Goal: Transaction & Acquisition: Purchase product/service

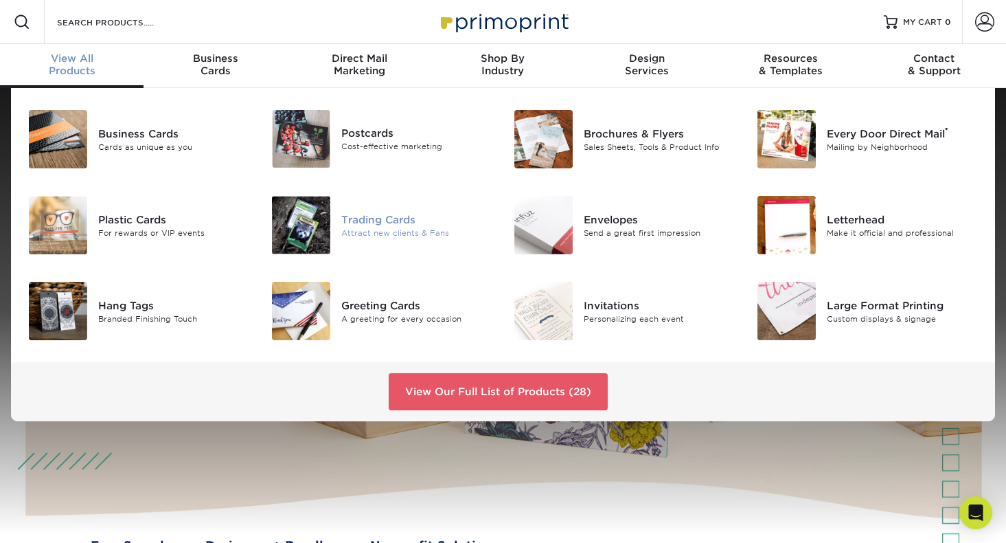
click at [352, 221] on div "Trading Cards" at bounding box center [417, 219] width 152 height 15
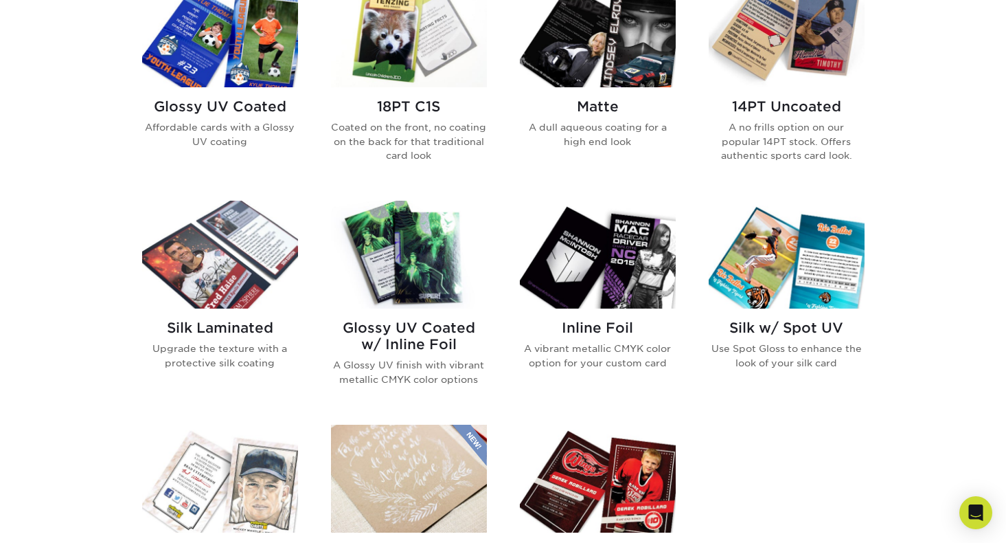
scroll to position [708, 0]
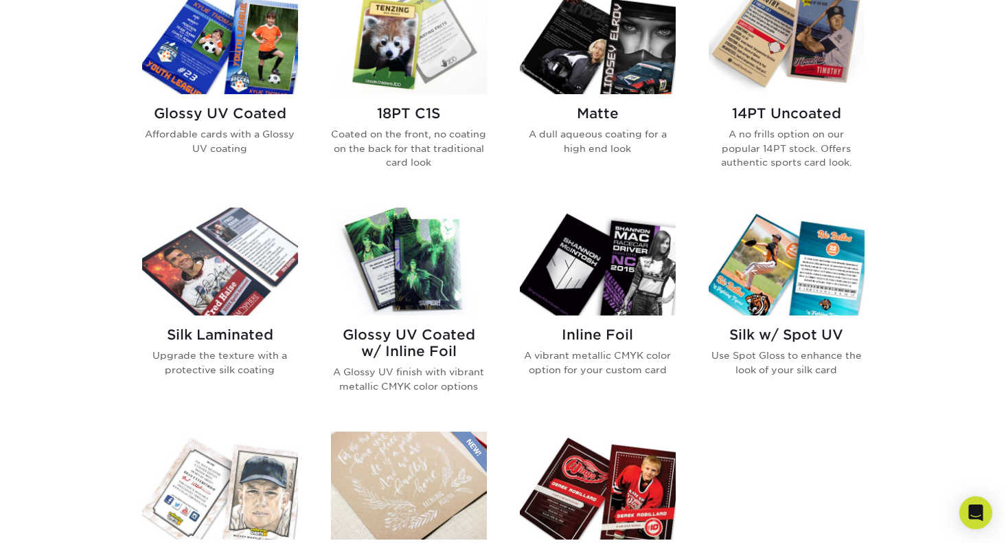
click at [225, 267] on img at bounding box center [220, 261] width 156 height 108
click at [582, 71] on img at bounding box center [598, 40] width 156 height 108
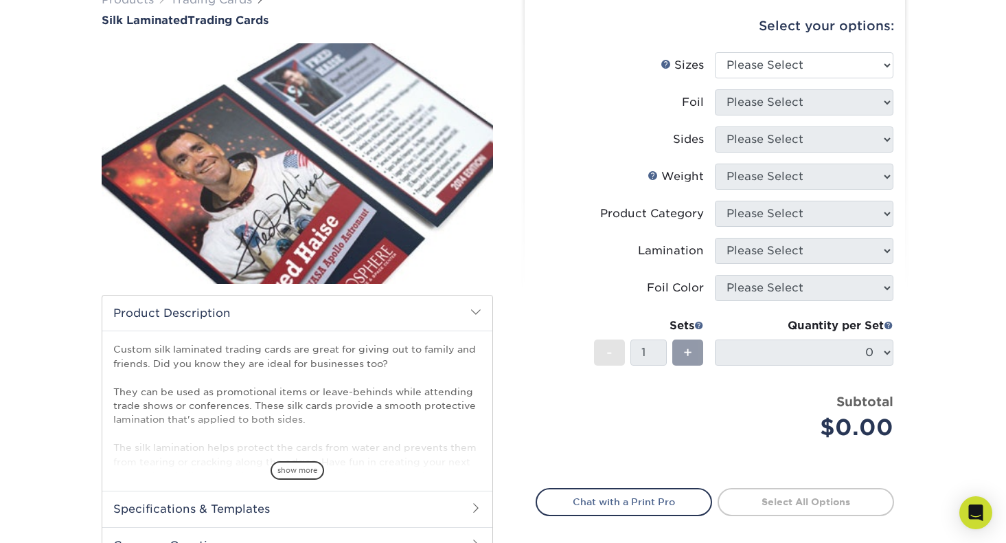
scroll to position [124, 0]
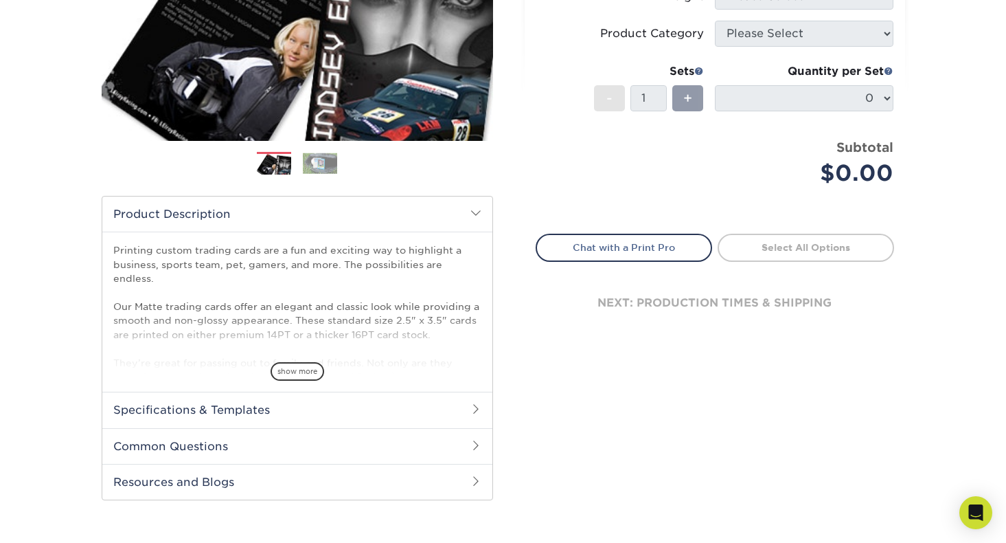
scroll to position [280, 0]
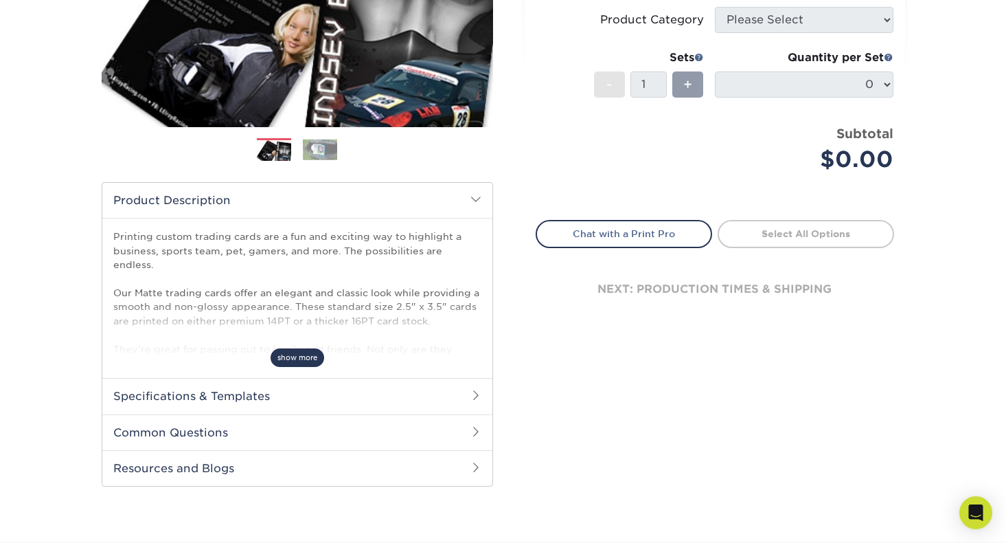
click at [311, 352] on span "show more" at bounding box center [298, 357] width 54 height 19
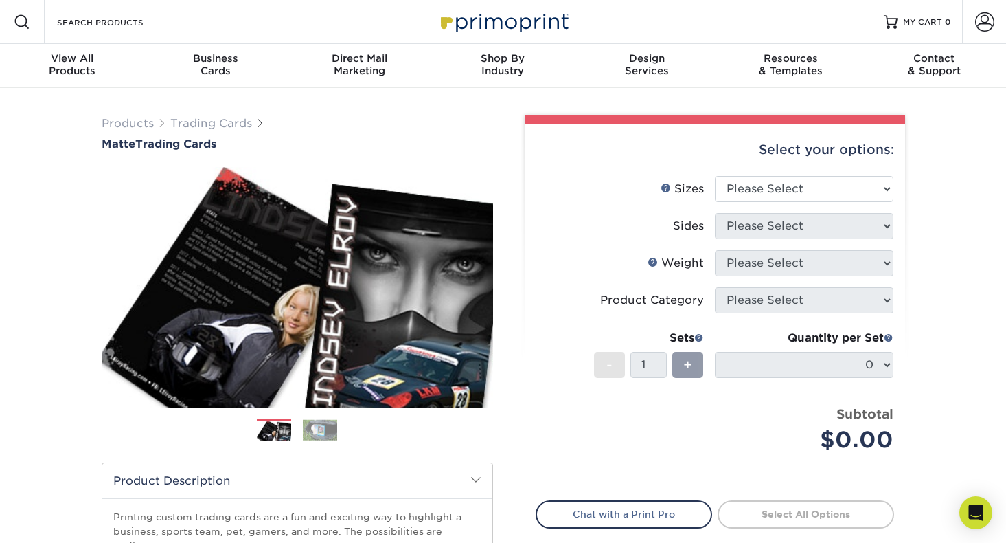
scroll to position [0, 0]
select select "2.50x3.50"
select select "13abbda7-1d64-4f25-8bb2-c179b224825d"
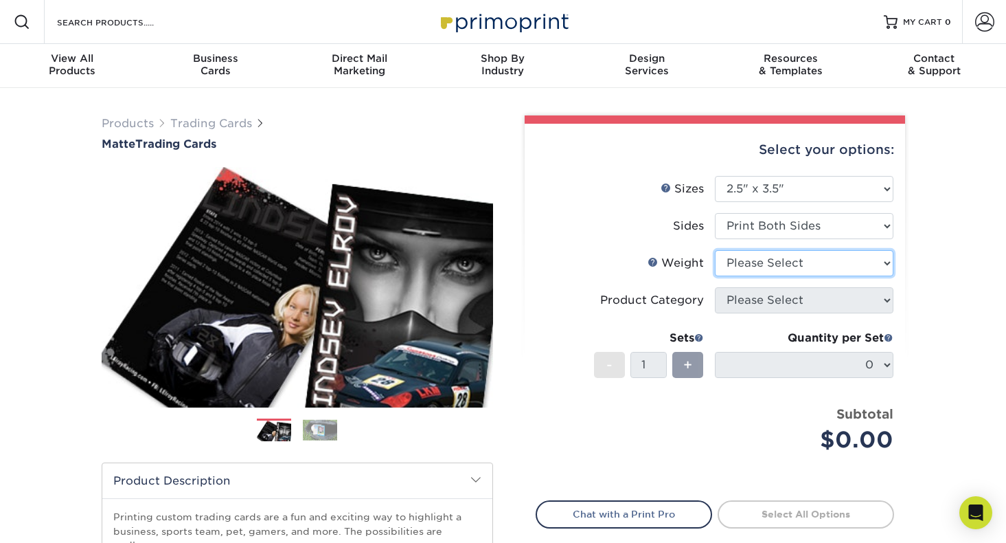
select select "16PT"
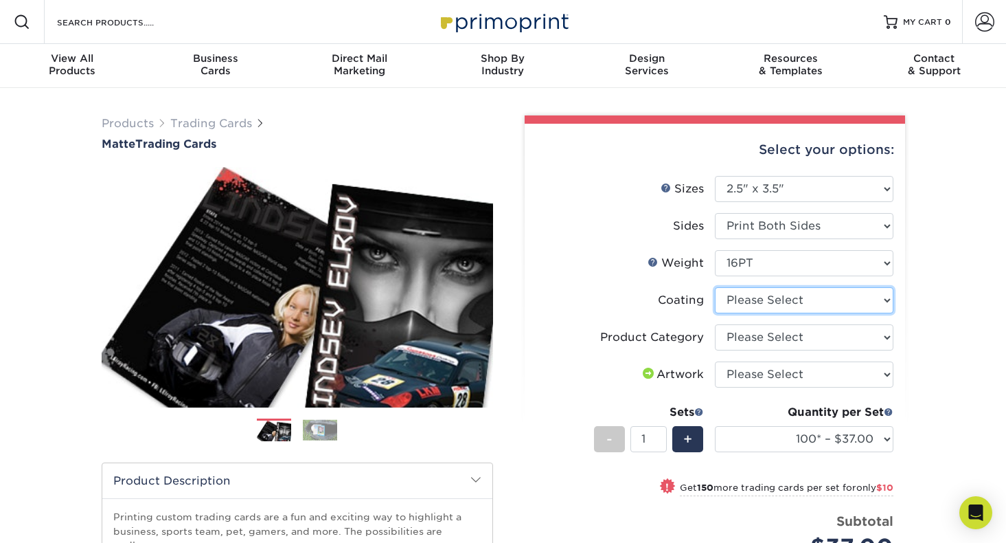
select select "121bb7b5-3b4d-429f-bd8d-bbf80e953313"
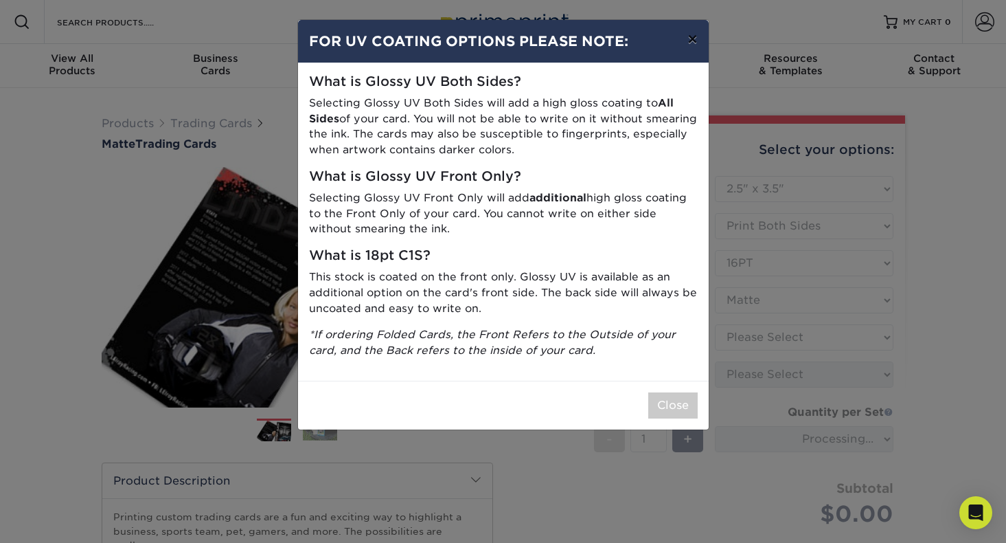
click at [689, 39] on button "×" at bounding box center [693, 39] width 32 height 38
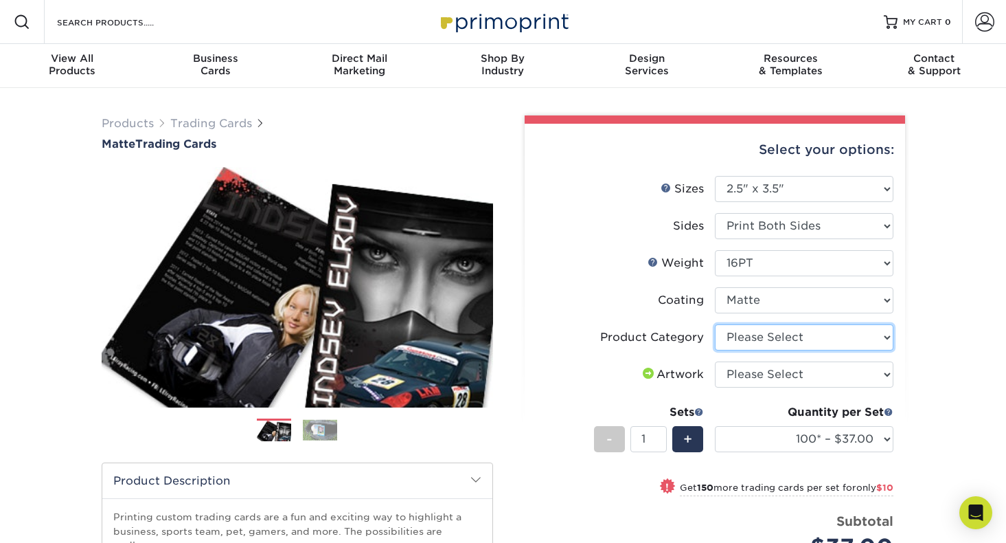
select select "c2f9bce9-36c2-409d-b101-c29d9d031e18"
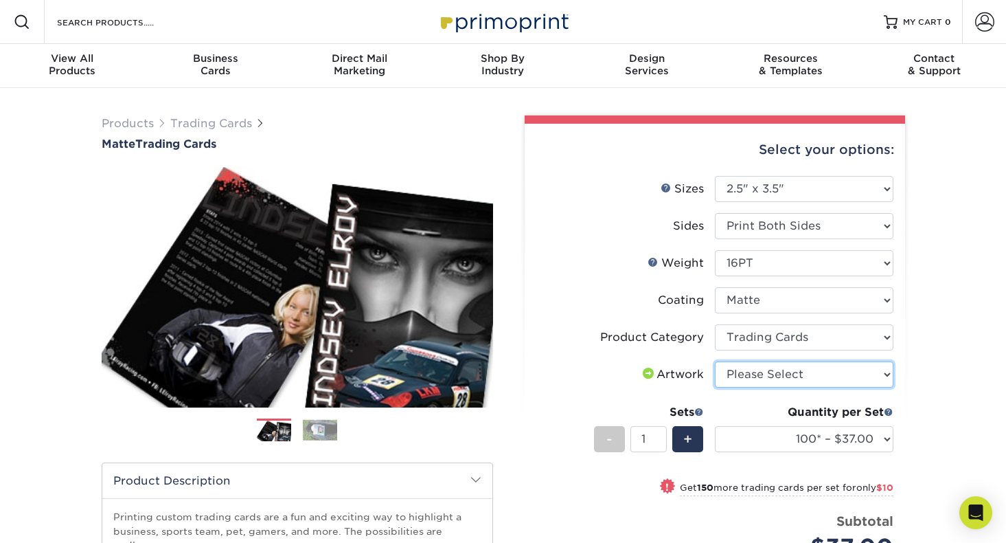
select select "upload"
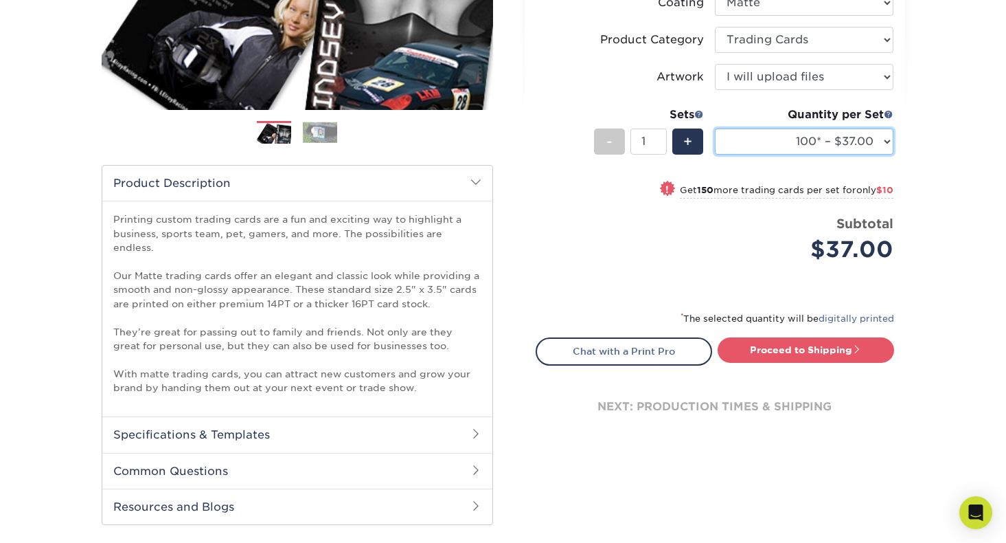
scroll to position [299, 0]
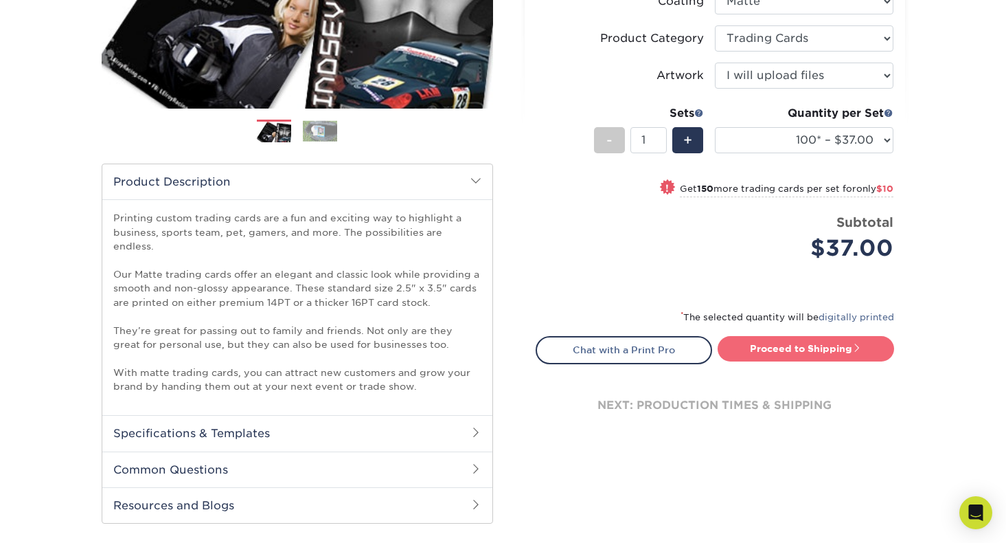
click at [765, 347] on link "Proceed to Shipping" at bounding box center [806, 348] width 177 height 25
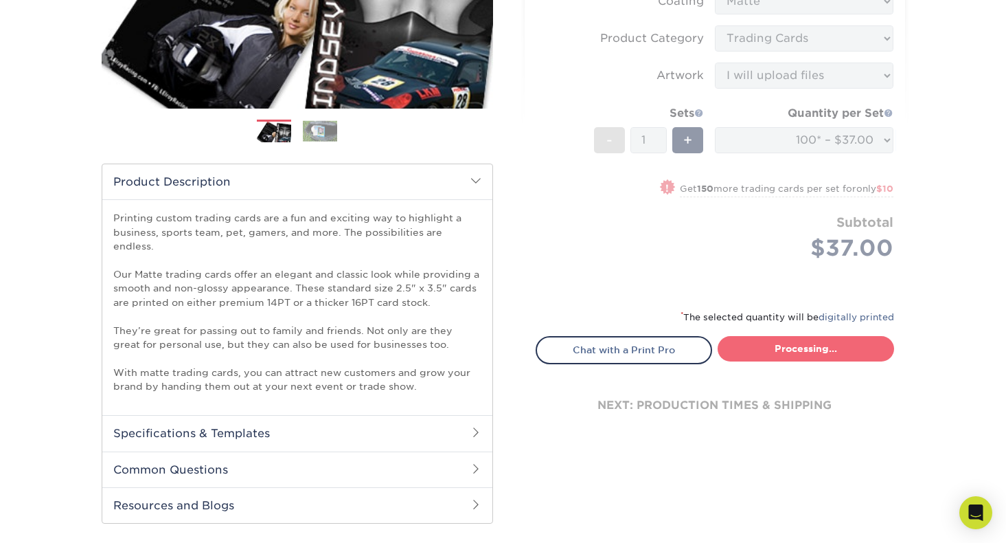
type input "Set 1"
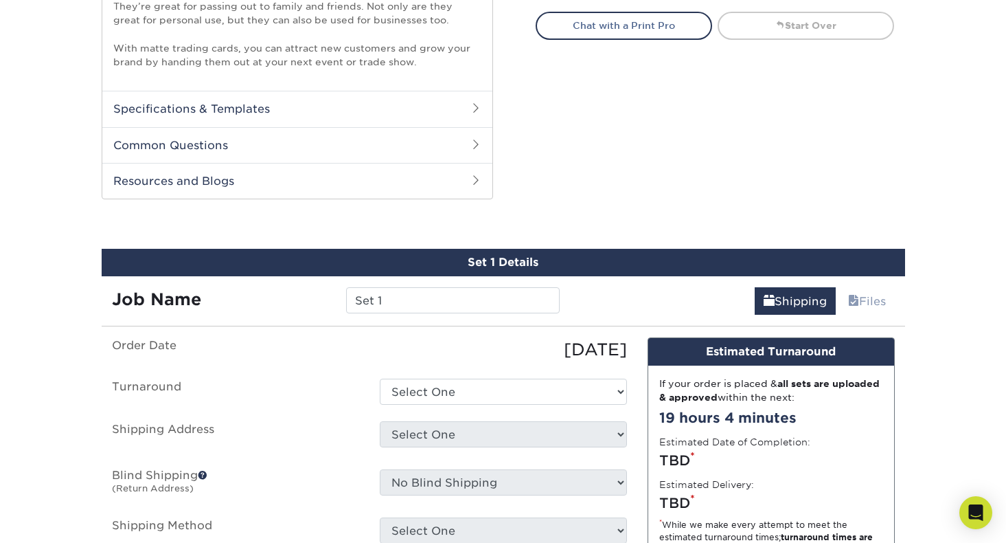
scroll to position [737, 0]
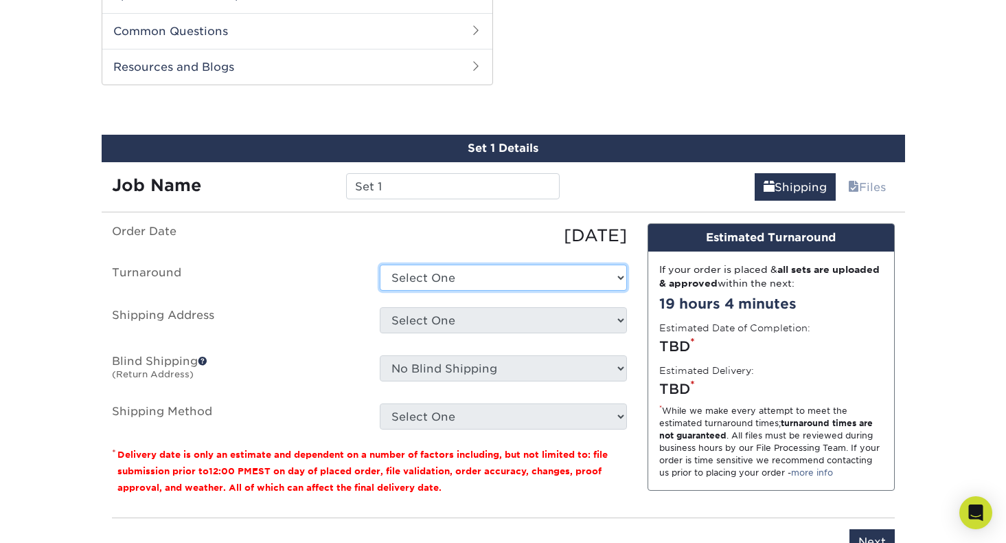
select select "1f58305e-e1e2-4755-8b3f-6b8067891deb"
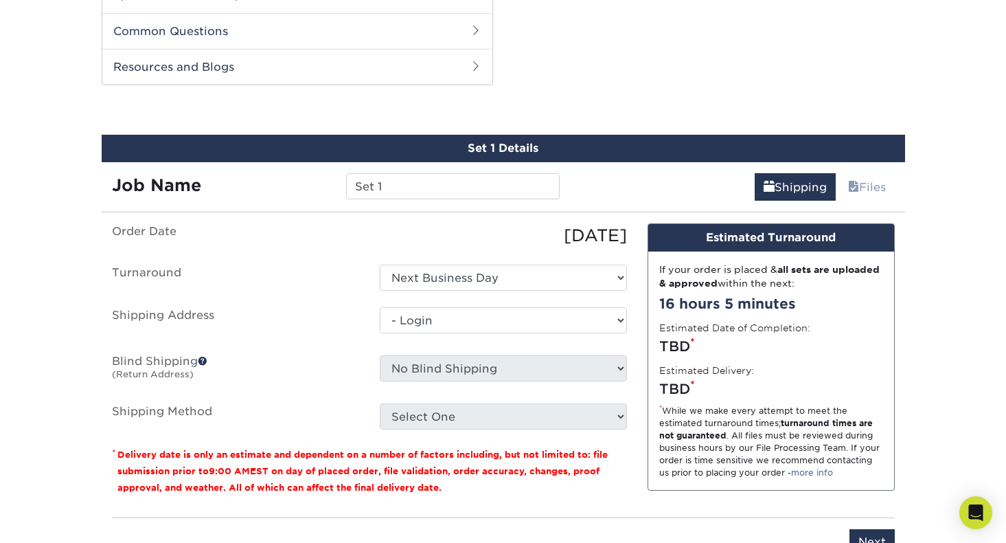
select select "-1"
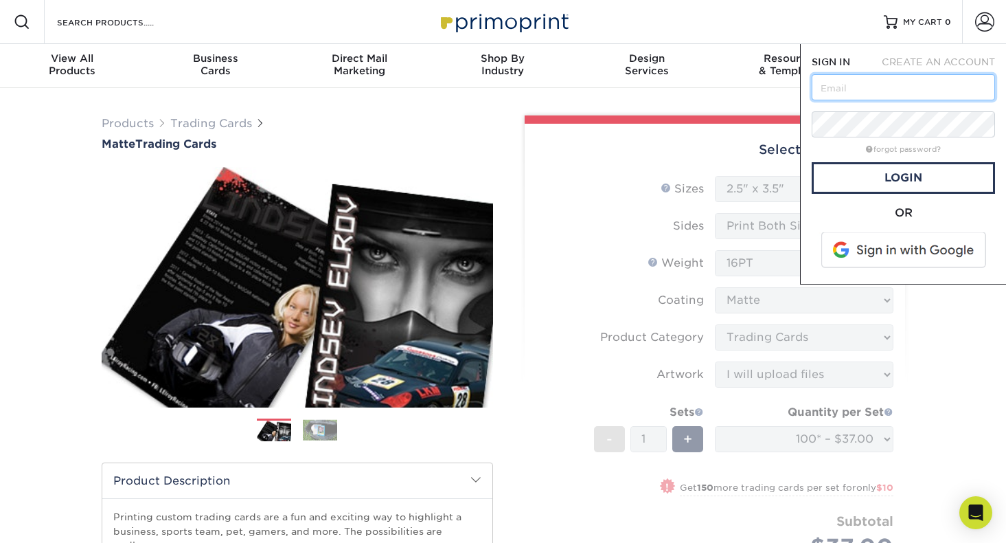
click at [843, 83] on input "text" at bounding box center [903, 87] width 183 height 26
click at [976, 86] on input "text" at bounding box center [903, 87] width 183 height 26
click at [852, 253] on span at bounding box center [904, 250] width 175 height 36
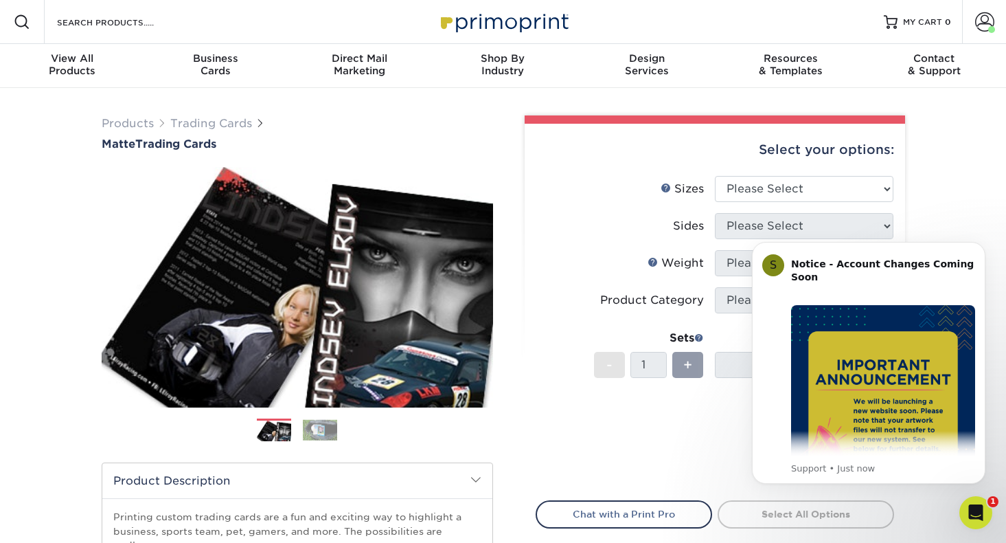
click at [705, 436] on div "Price per set $0.00" at bounding box center [625, 431] width 179 height 52
click at [984, 26] on span at bounding box center [984, 21] width 19 height 19
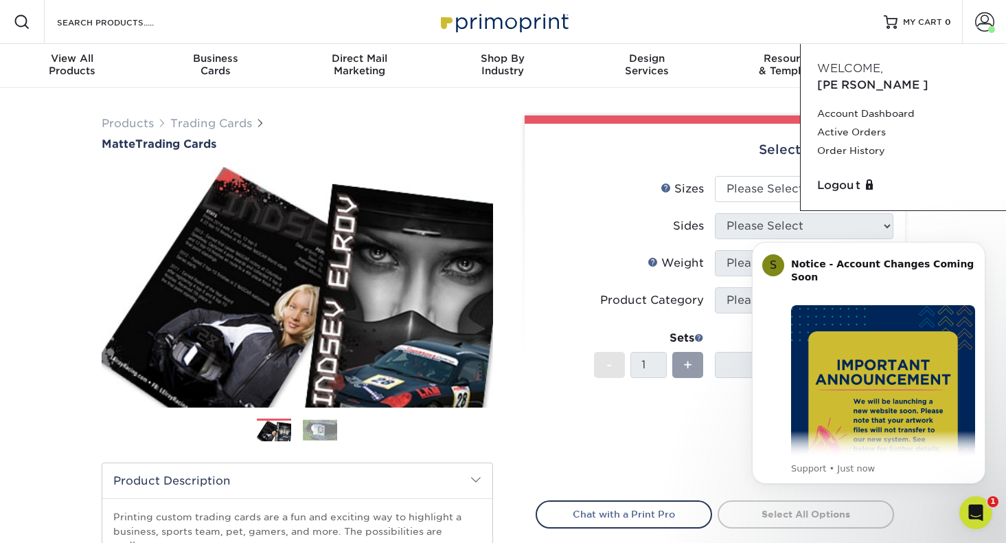
click at [657, 252] on label "Weight Help Weight" at bounding box center [625, 263] width 179 height 26
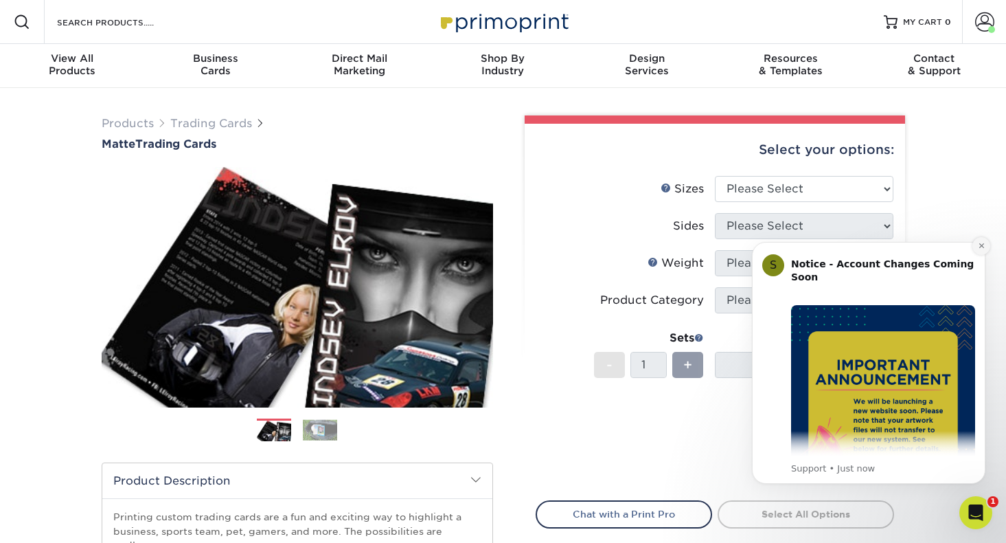
drag, startPoint x: 979, startPoint y: 247, endPoint x: 1717, endPoint y: 468, distance: 770.8
click at [979, 247] on icon "Dismiss notification" at bounding box center [982, 246] width 8 height 8
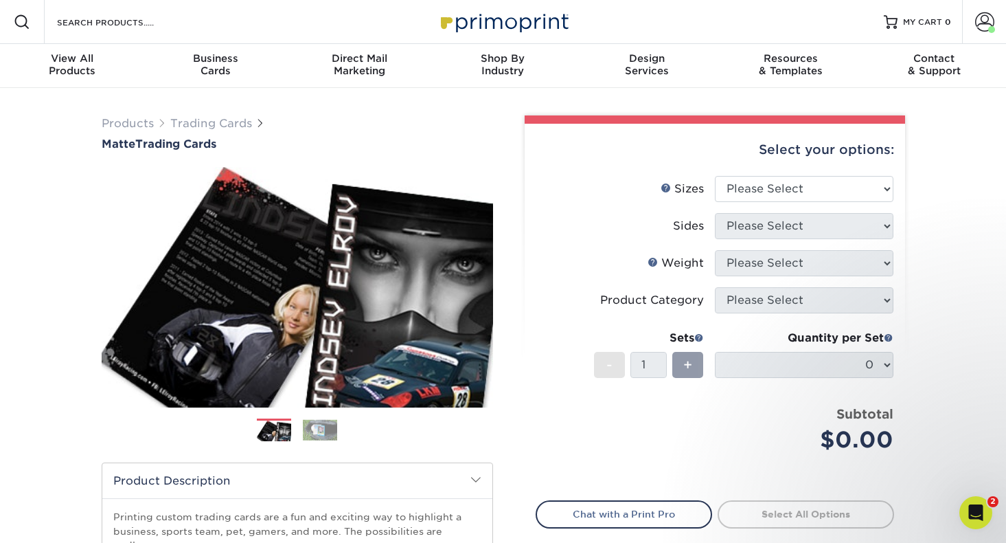
click at [986, 247] on div "Products Trading Cards Matte Trading Cards" at bounding box center [503, 455] width 1006 height 734
select select "2.50x3.50"
select select "13abbda7-1d64-4f25-8bb2-c179b224825d"
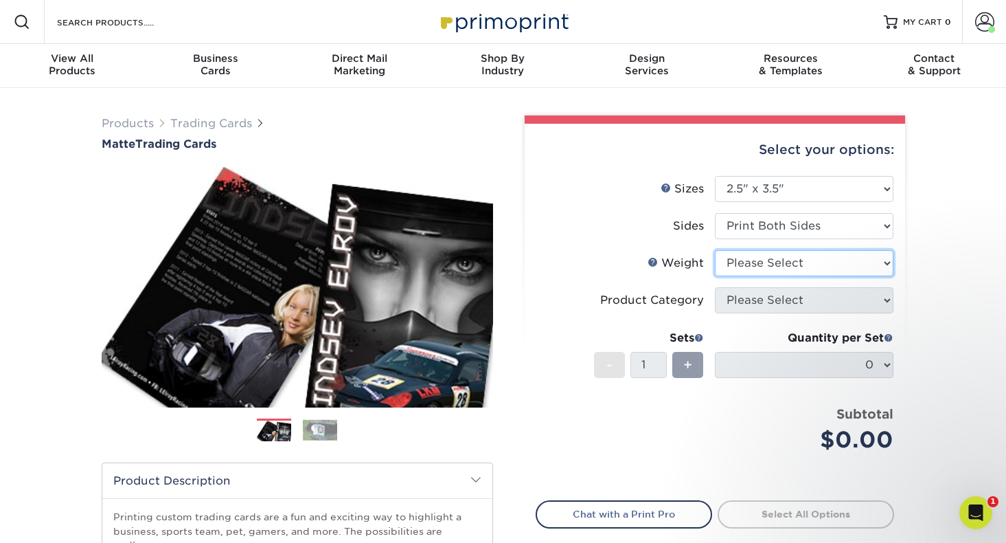
select select "16PT"
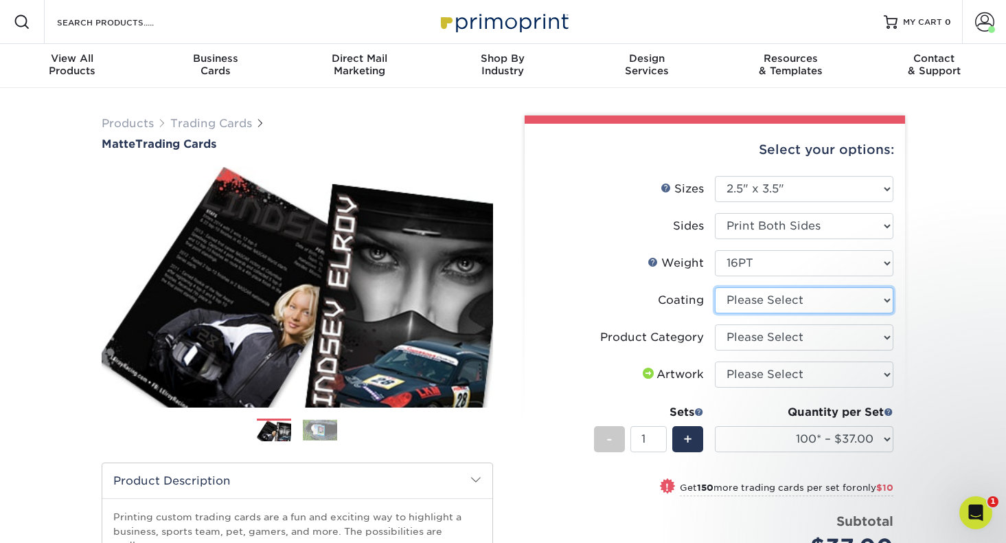
select select "121bb7b5-3b4d-429f-bd8d-bbf80e953313"
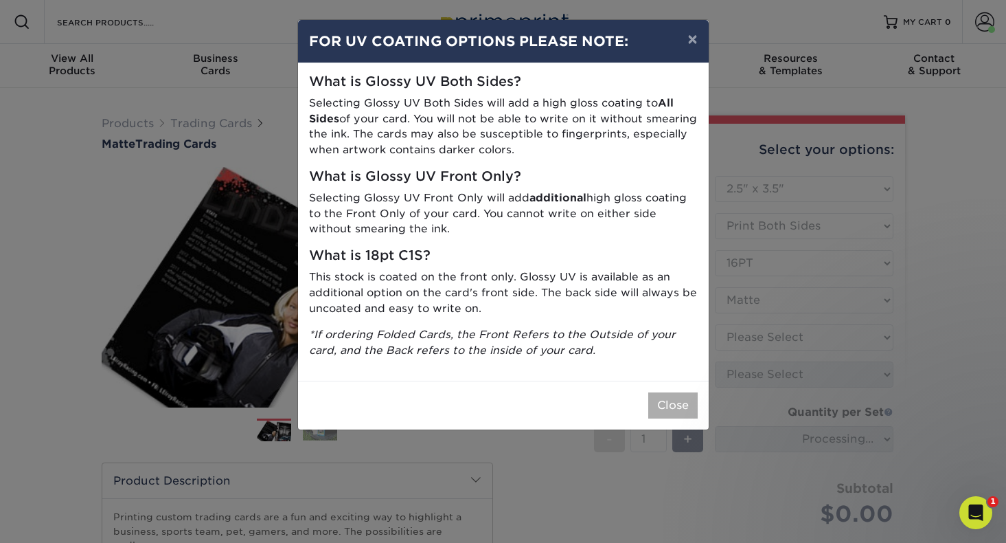
click at [668, 399] on button "Close" at bounding box center [672, 405] width 49 height 26
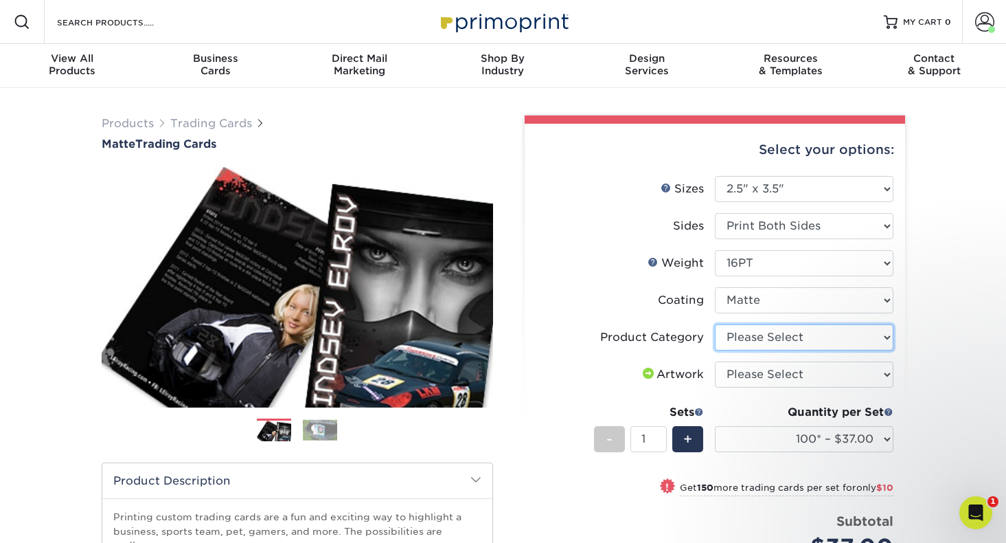
select select "c2f9bce9-36c2-409d-b101-c29d9d031e18"
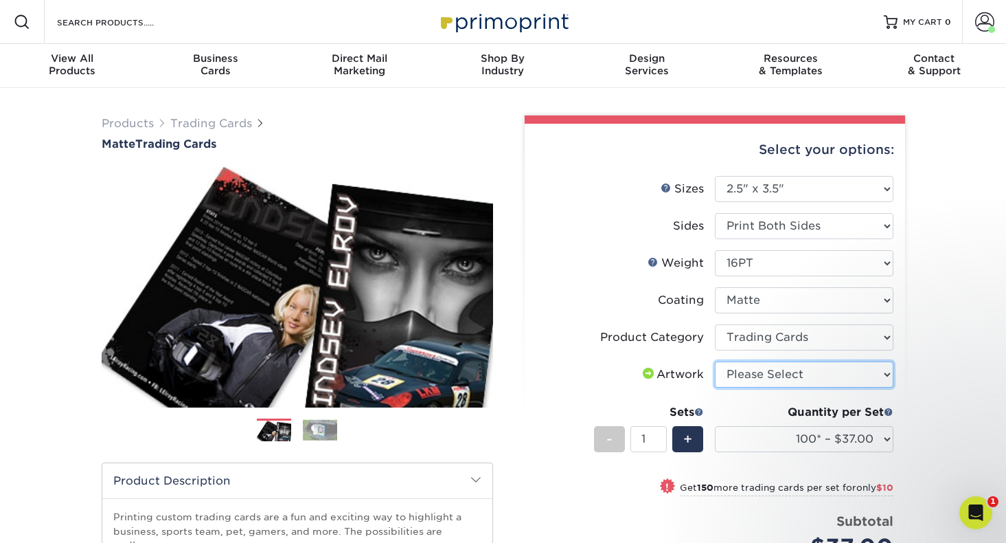
select select "upload"
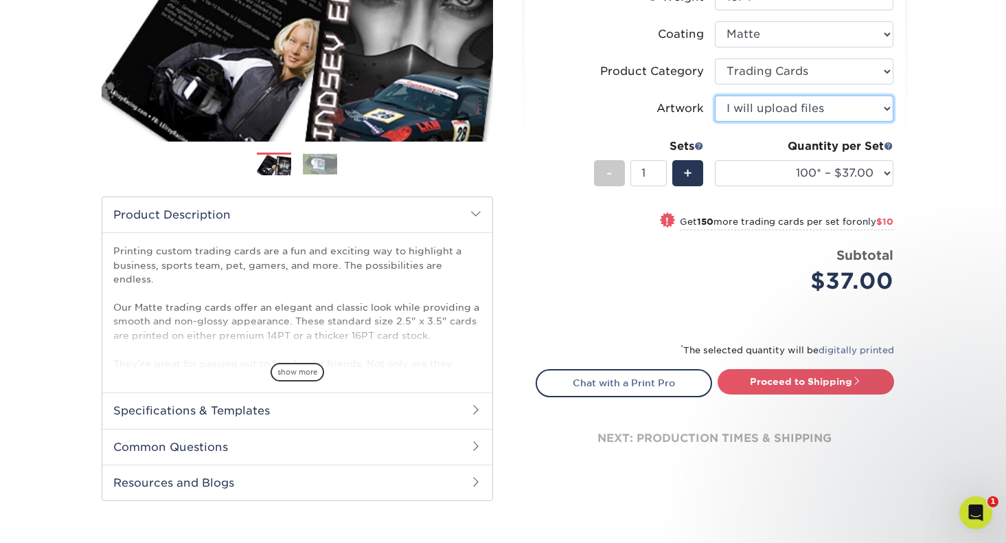
scroll to position [268, 0]
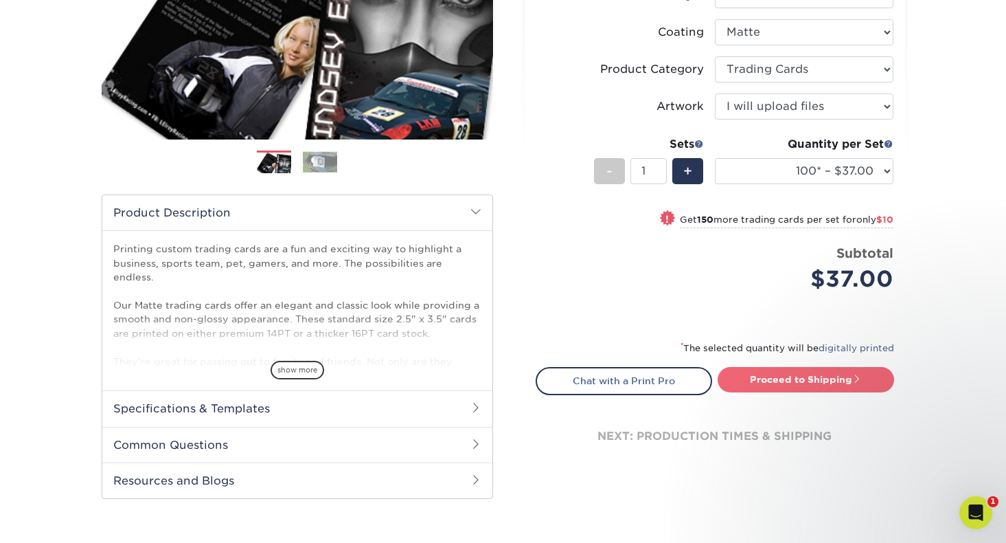
click at [773, 381] on link "Proceed to Shipping" at bounding box center [806, 379] width 177 height 25
type input "Set 1"
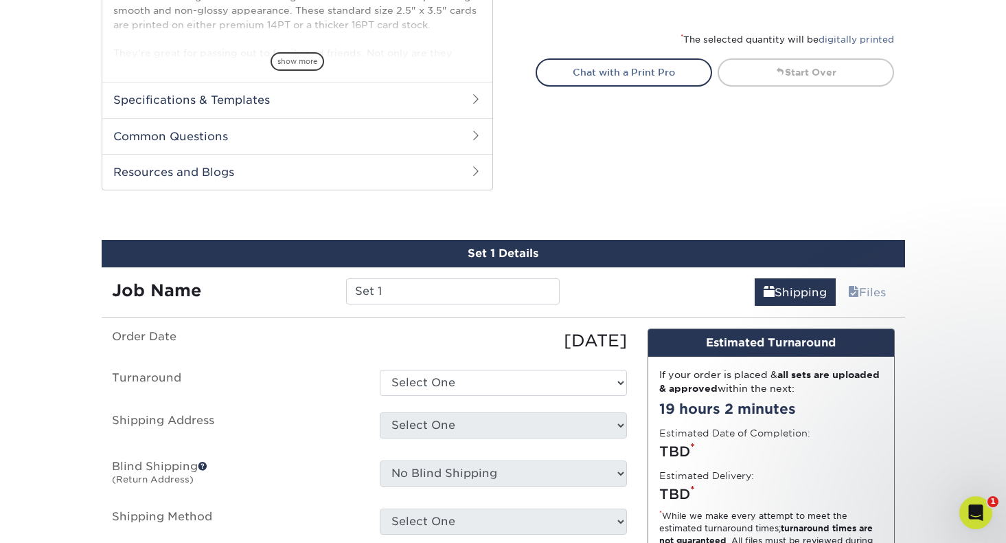
scroll to position [699, 0]
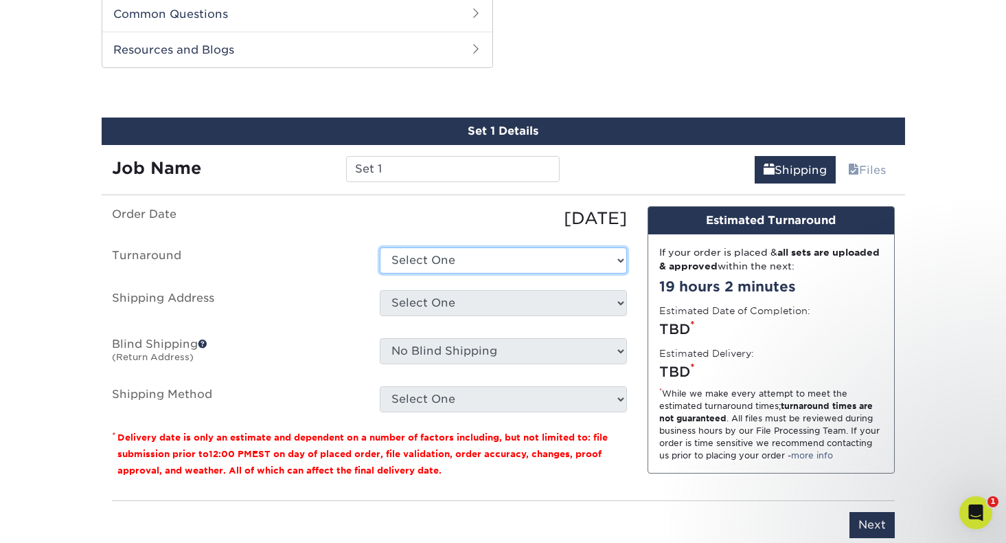
select select "1f58305e-e1e2-4755-8b3f-6b8067891deb"
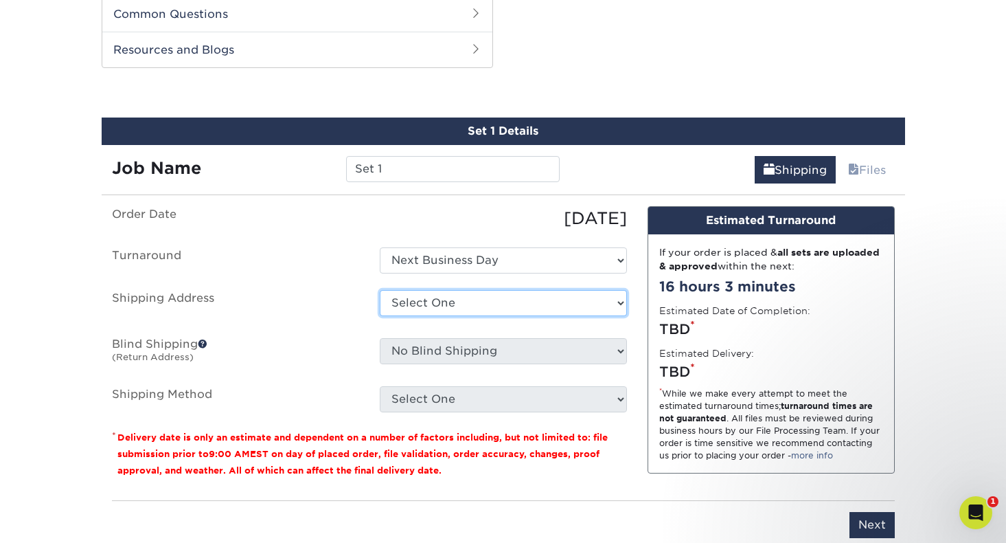
select select "280568"
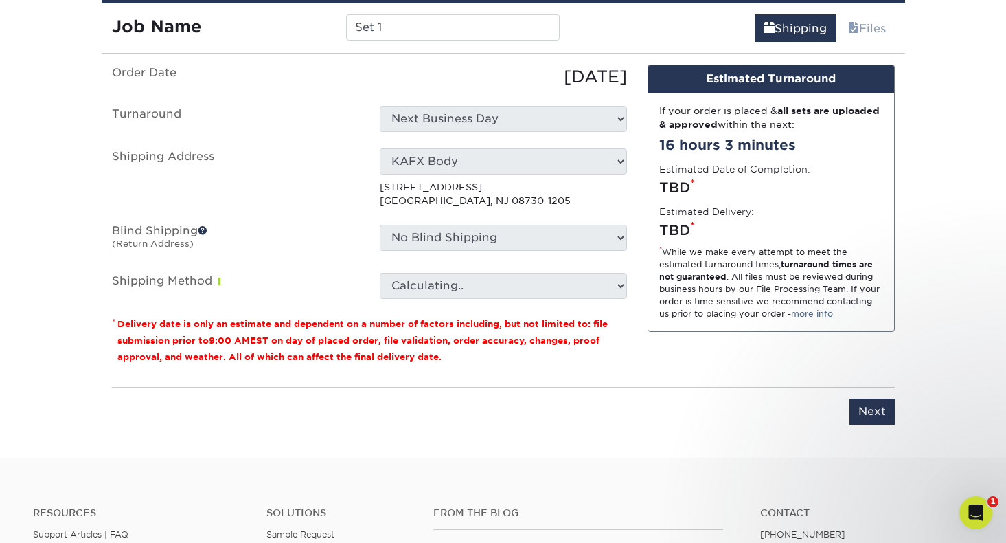
scroll to position [840, 0]
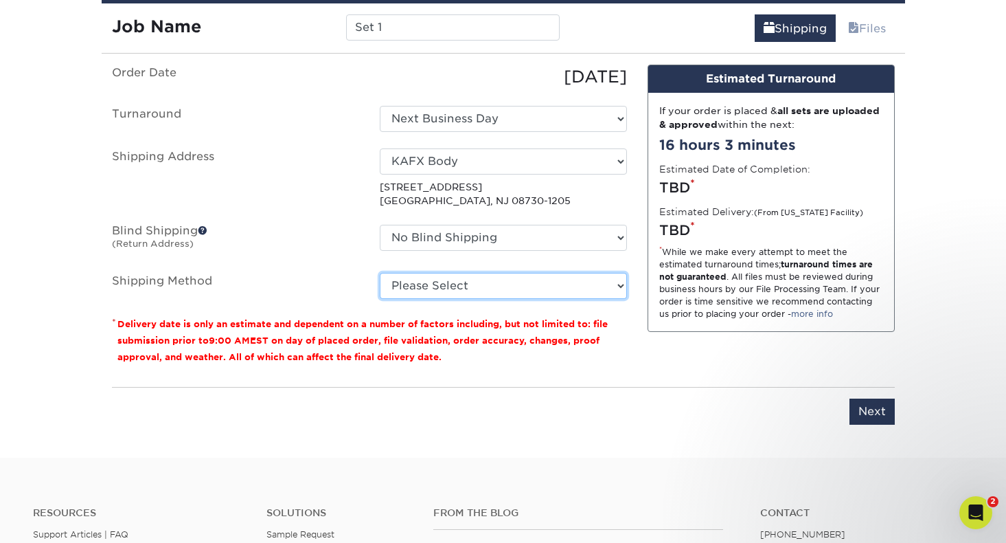
select select "01"
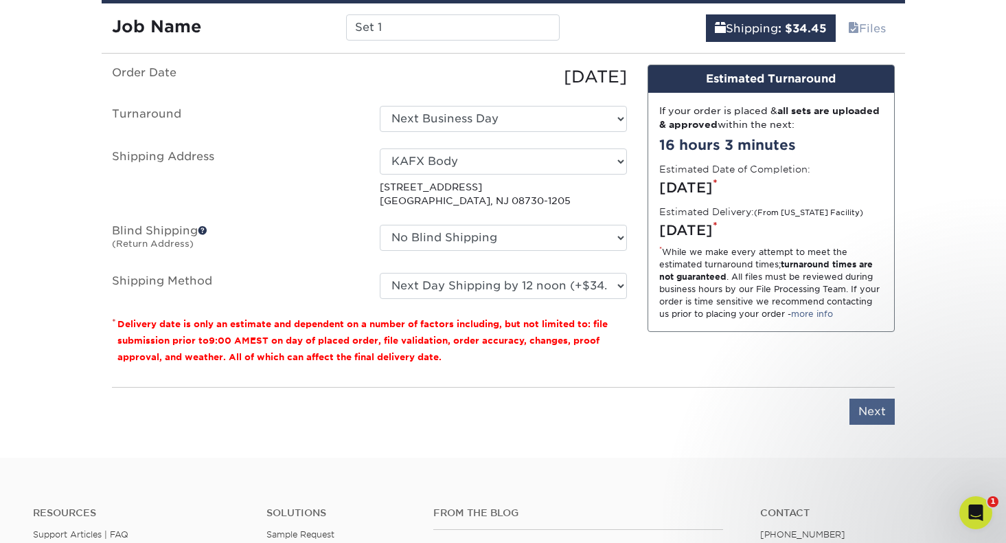
click at [868, 418] on input "Next" at bounding box center [872, 411] width 45 height 26
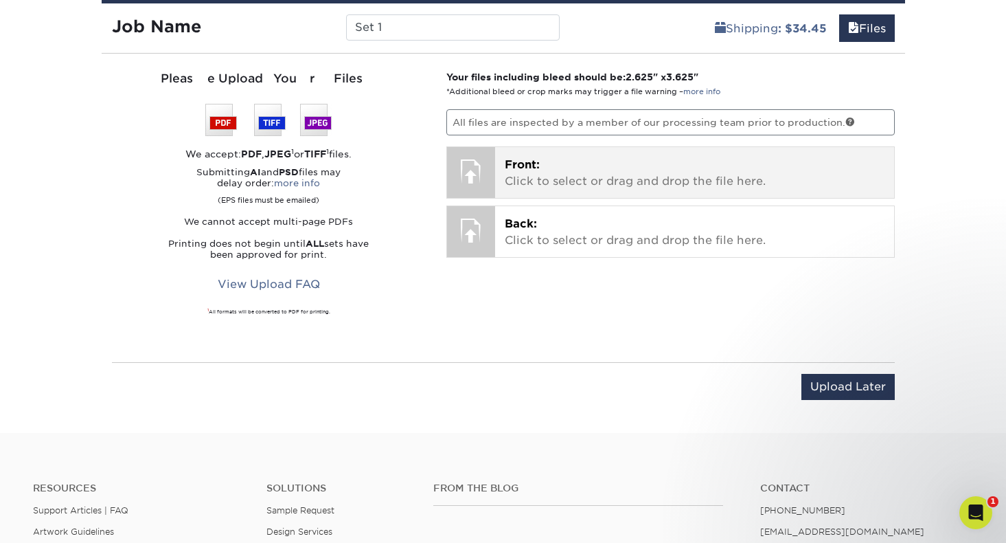
click at [535, 165] on span "Front:" at bounding box center [522, 164] width 35 height 13
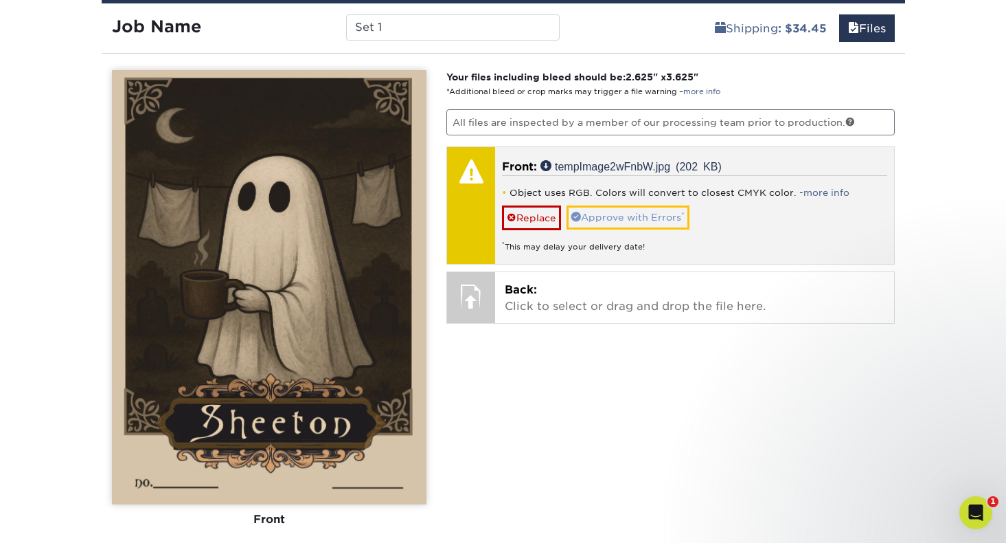
click at [601, 214] on link "Approve with Errors *" at bounding box center [628, 216] width 123 height 23
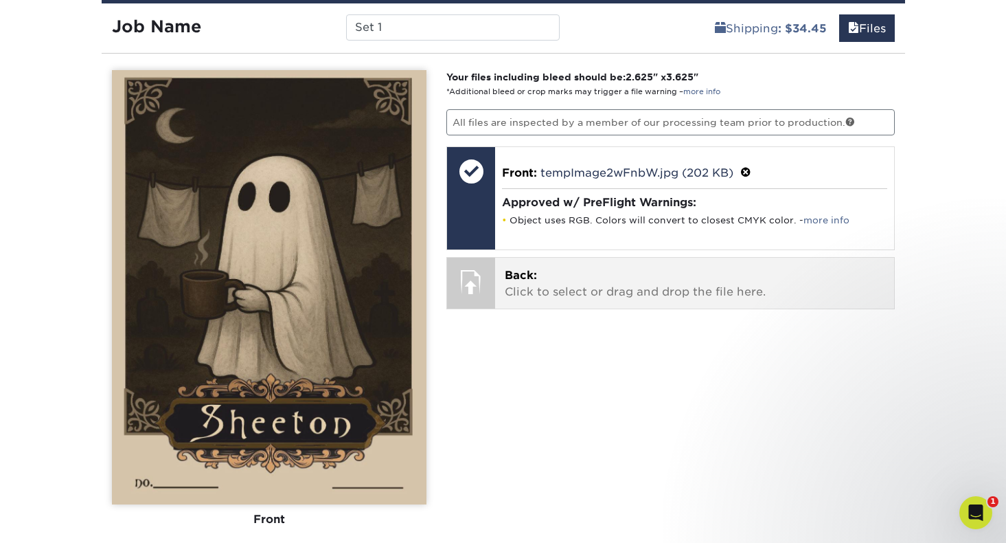
click at [578, 273] on p "Back: Click to select or drag and drop the file here." at bounding box center [695, 283] width 380 height 33
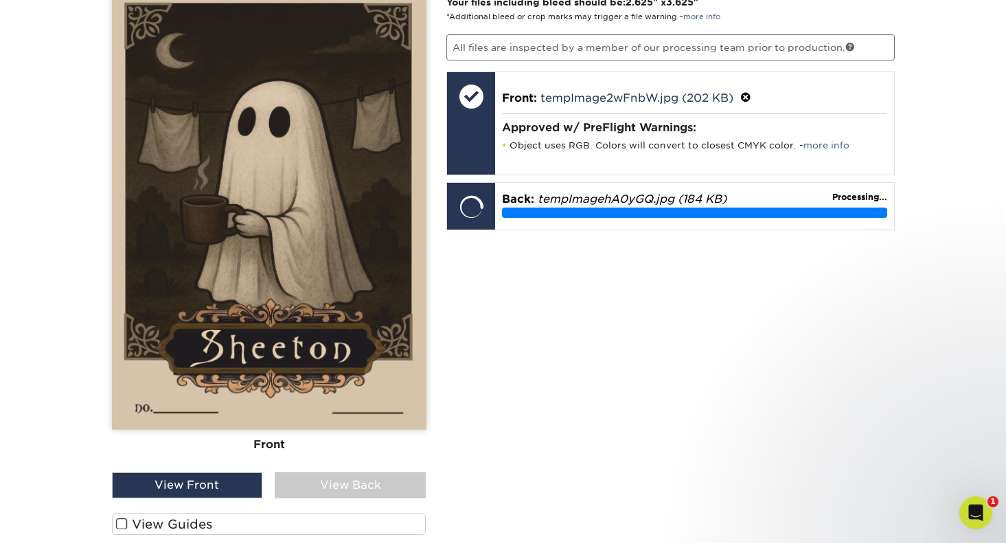
scroll to position [916, 0]
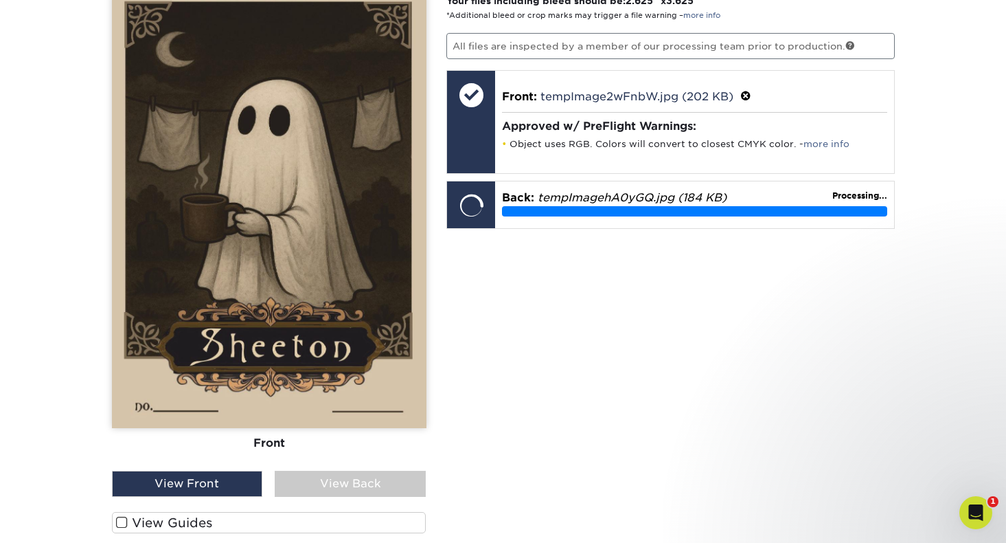
click at [389, 493] on div "View Back" at bounding box center [350, 484] width 151 height 26
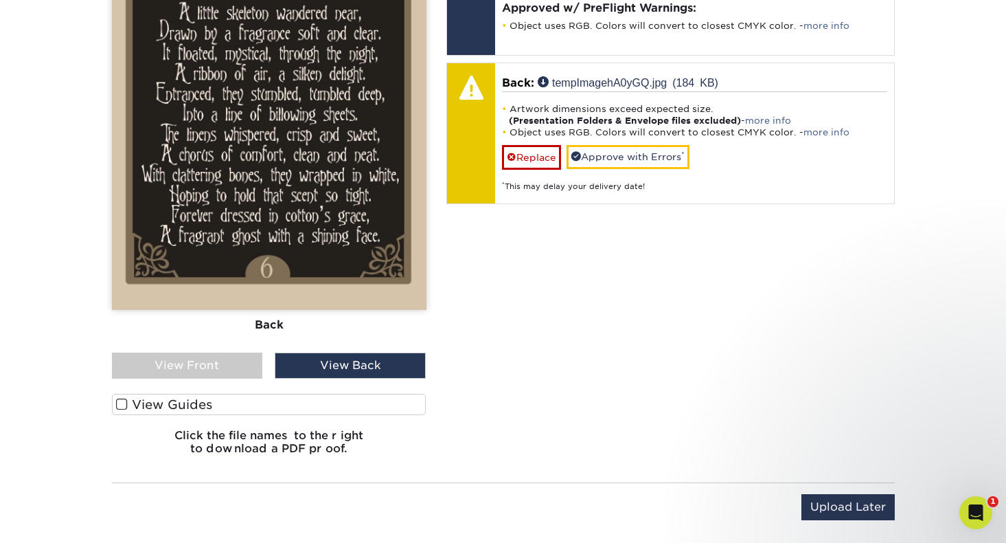
scroll to position [1036, 0]
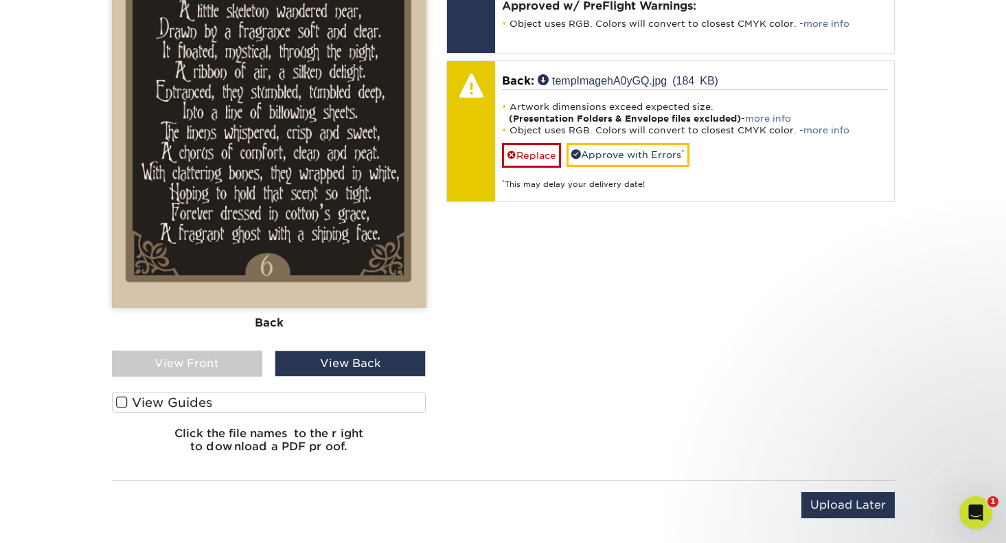
click at [124, 400] on span at bounding box center [122, 402] width 12 height 13
click at [0, 0] on input "View Guides" at bounding box center [0, 0] width 0 height 0
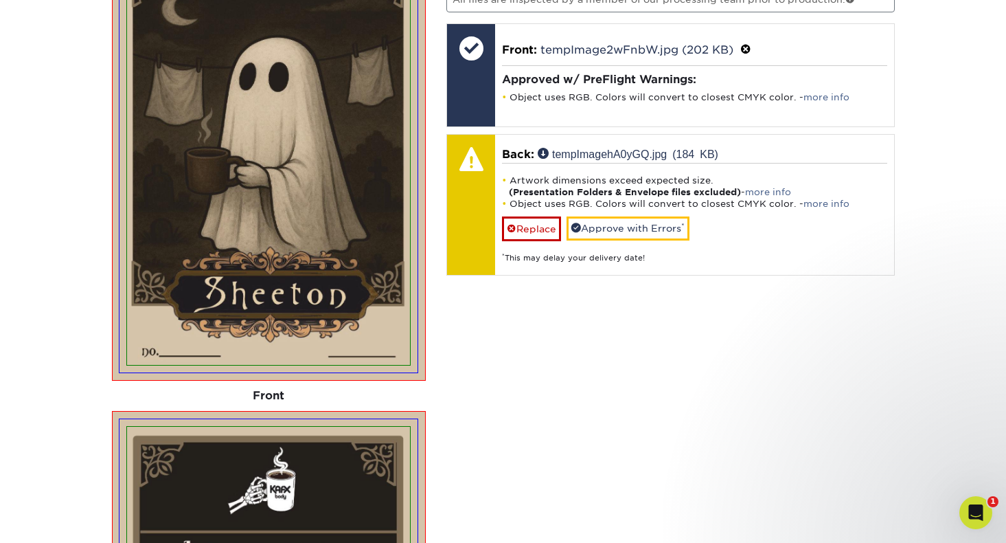
scroll to position [959, 0]
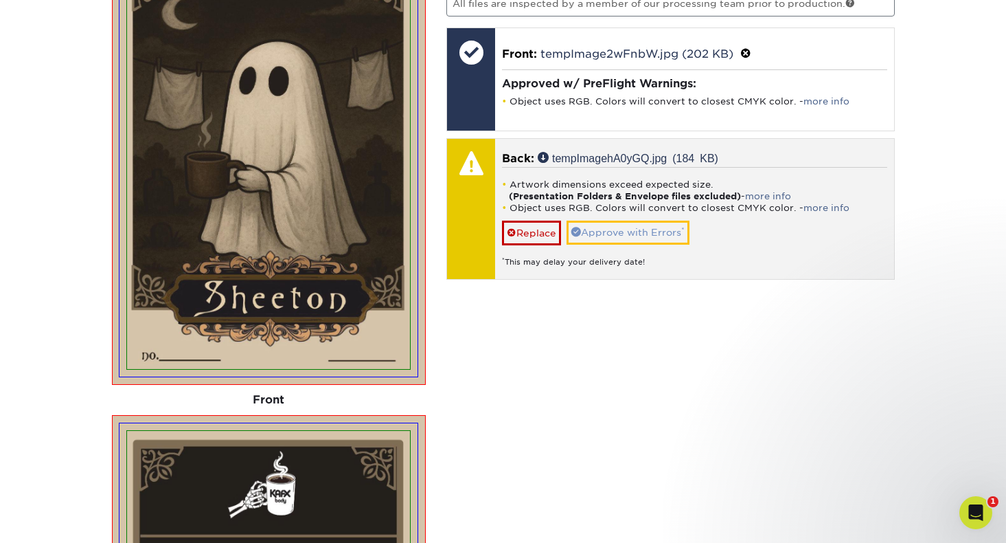
click at [637, 231] on link "Approve with Errors *" at bounding box center [628, 231] width 123 height 23
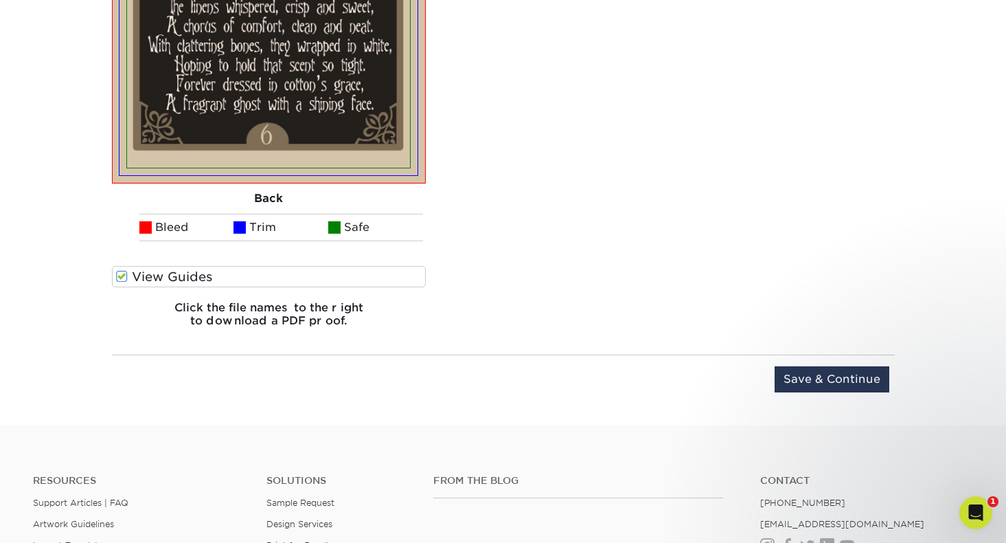
scroll to position [1540, 0]
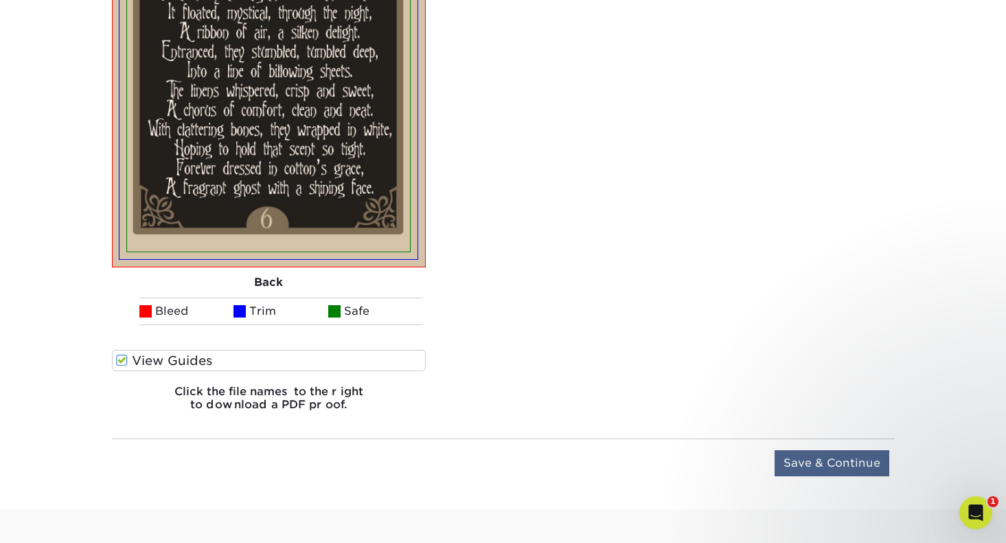
click at [821, 461] on input "Save & Continue" at bounding box center [832, 463] width 115 height 26
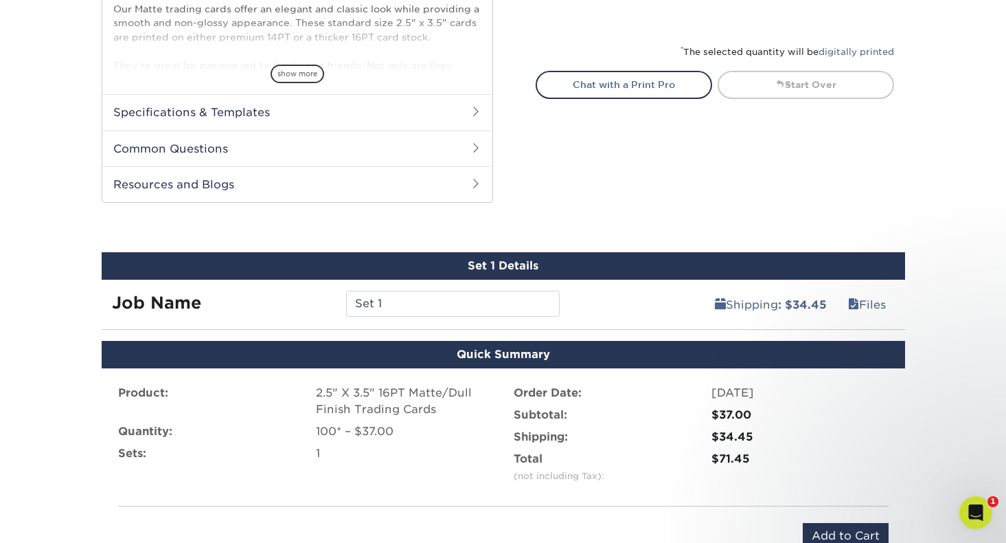
scroll to position [860, 0]
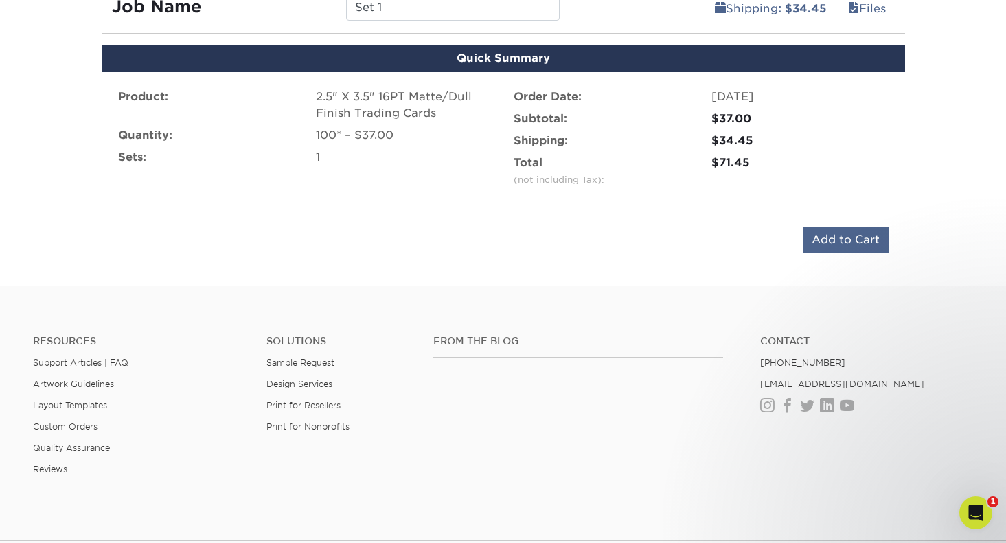
click at [826, 242] on input "Add to Cart" at bounding box center [846, 240] width 86 height 26
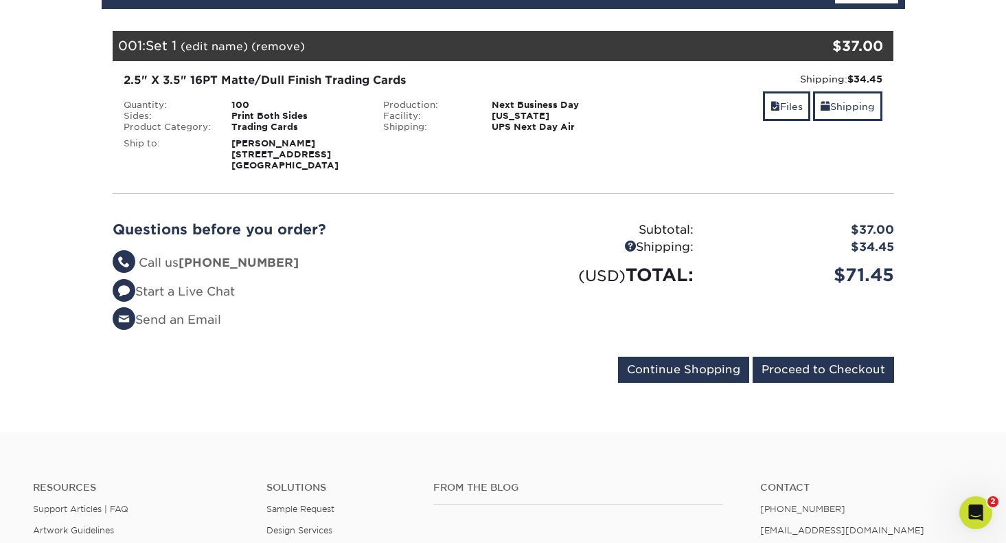
scroll to position [183, 0]
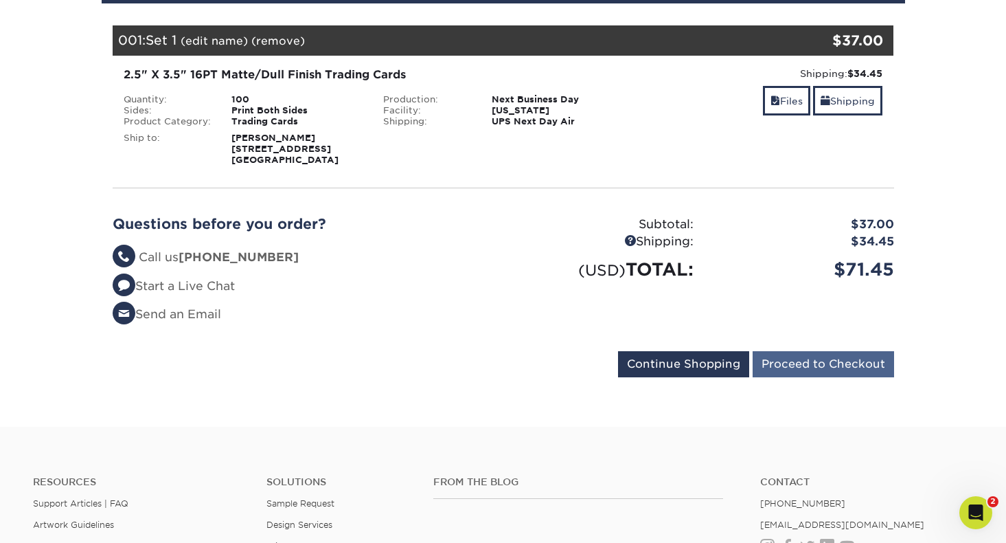
click at [821, 361] on input "Proceed to Checkout" at bounding box center [823, 364] width 141 height 26
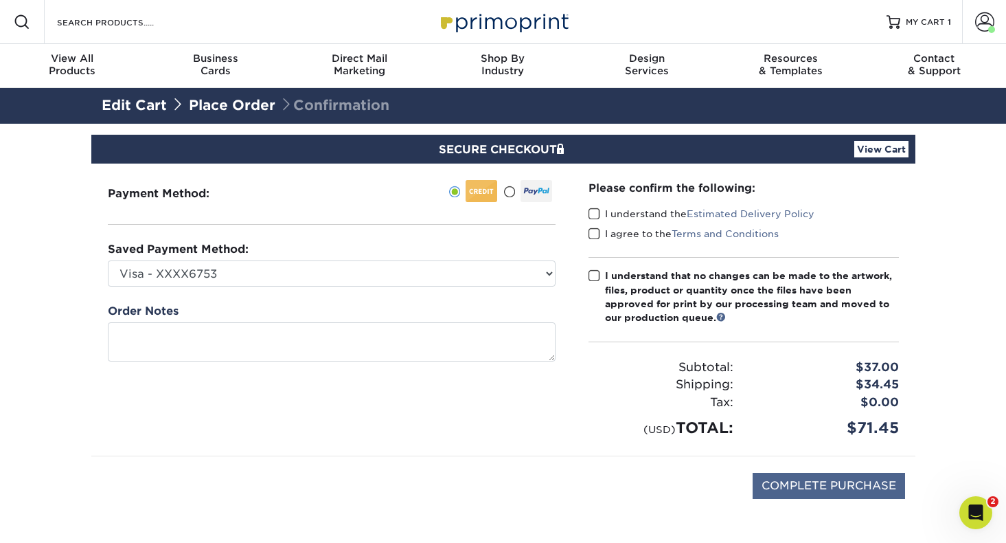
click at [802, 482] on input "COMPLETE PURCHASE" at bounding box center [829, 486] width 152 height 26
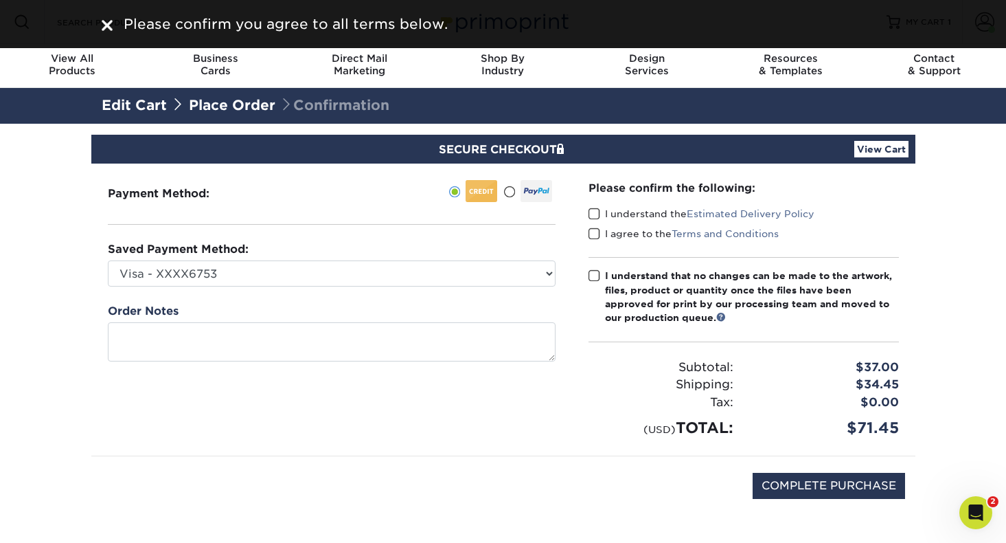
click at [591, 209] on span at bounding box center [595, 213] width 12 height 13
click at [0, 0] on input "I understand the Estimated Delivery Policy" at bounding box center [0, 0] width 0 height 0
click at [597, 238] on span at bounding box center [595, 233] width 12 height 13
click at [0, 0] on input "I agree to the Terms and Conditions" at bounding box center [0, 0] width 0 height 0
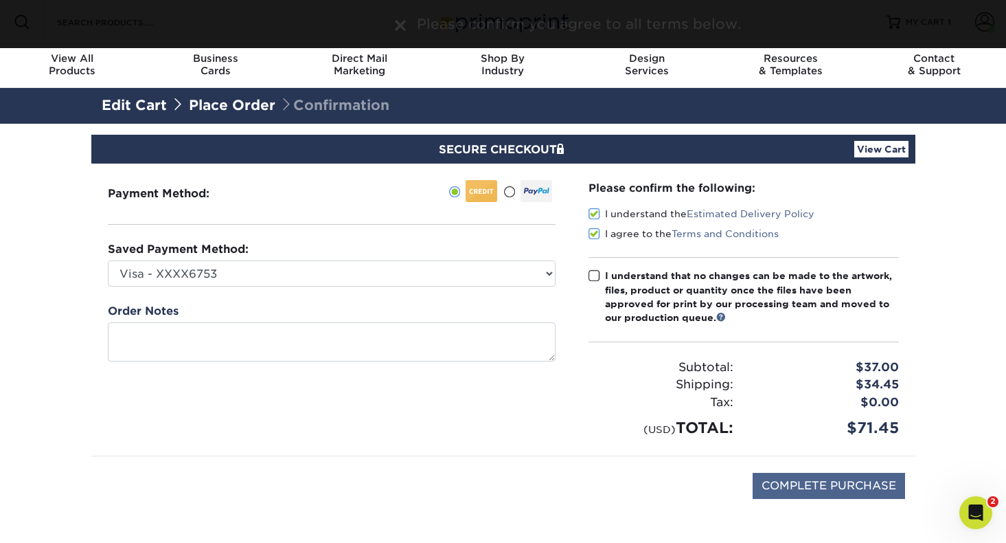
click at [786, 488] on input "COMPLETE PURCHASE" at bounding box center [829, 486] width 152 height 26
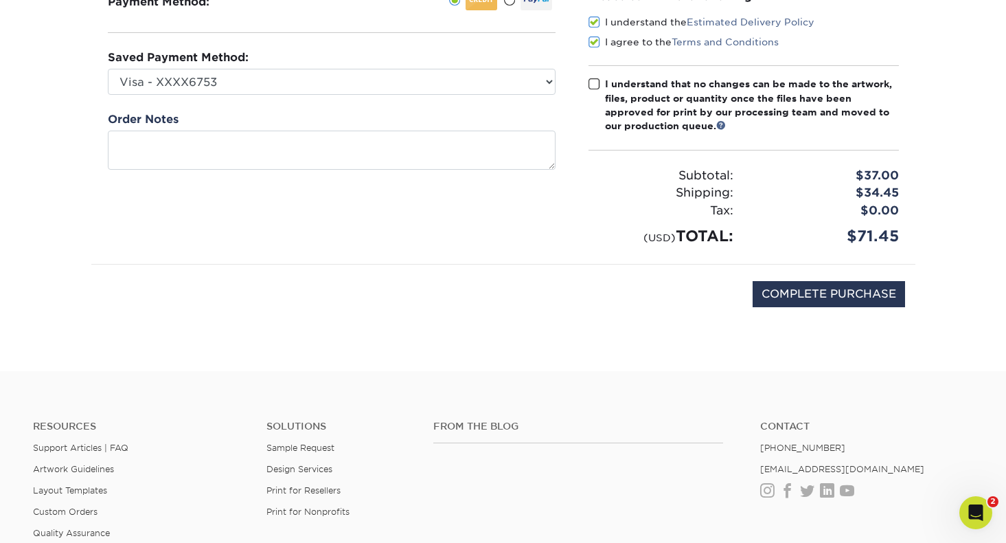
scroll to position [192, 0]
click at [783, 293] on input "COMPLETE PURCHASE" at bounding box center [829, 293] width 152 height 26
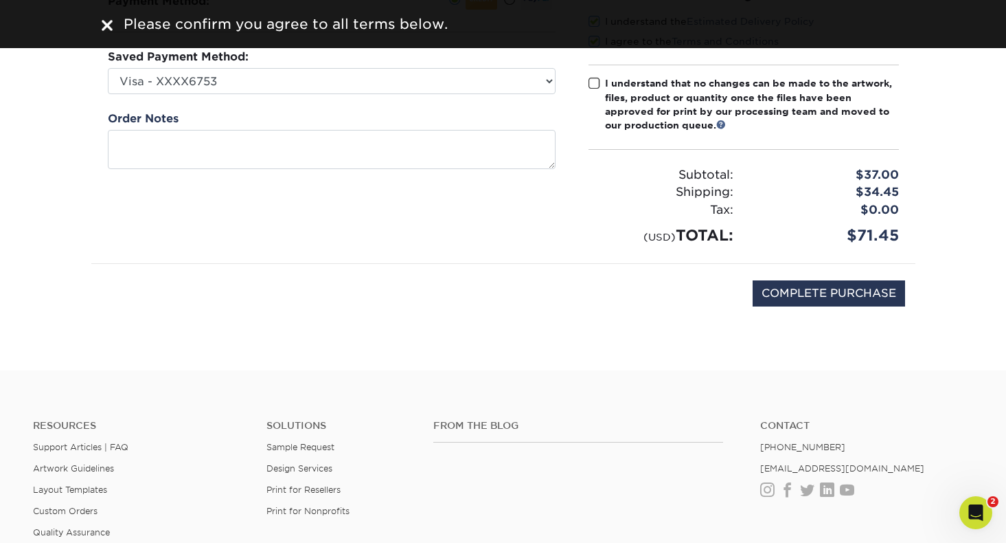
click at [592, 84] on span at bounding box center [595, 83] width 12 height 13
click at [0, 0] on input "I understand that no changes can be made to the artwork, files, product or quan…" at bounding box center [0, 0] width 0 height 0
click at [797, 287] on input "COMPLETE PURCHASE" at bounding box center [829, 293] width 152 height 26
type input "PROCESSING, PLEASE WAIT..."
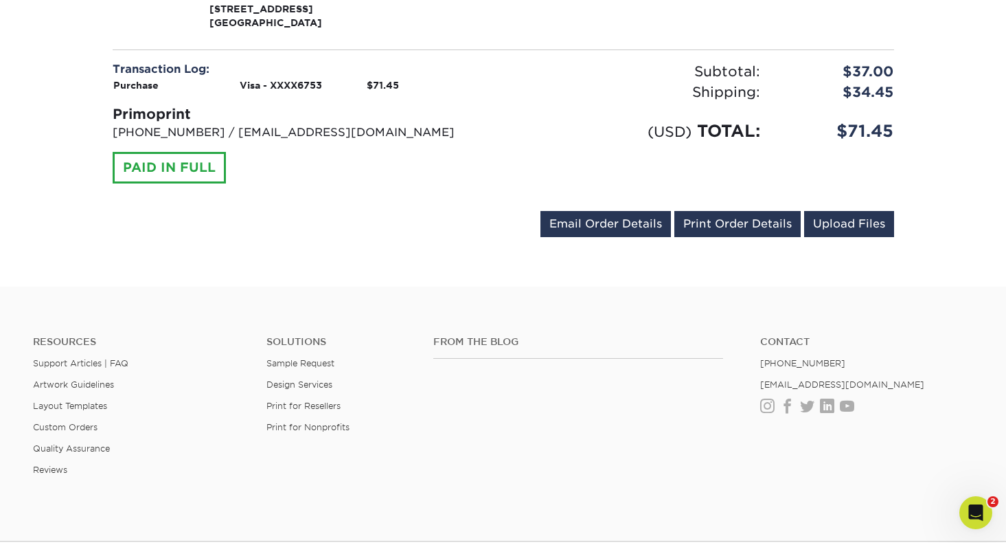
scroll to position [527, 0]
